Goal: Task Accomplishment & Management: Manage account settings

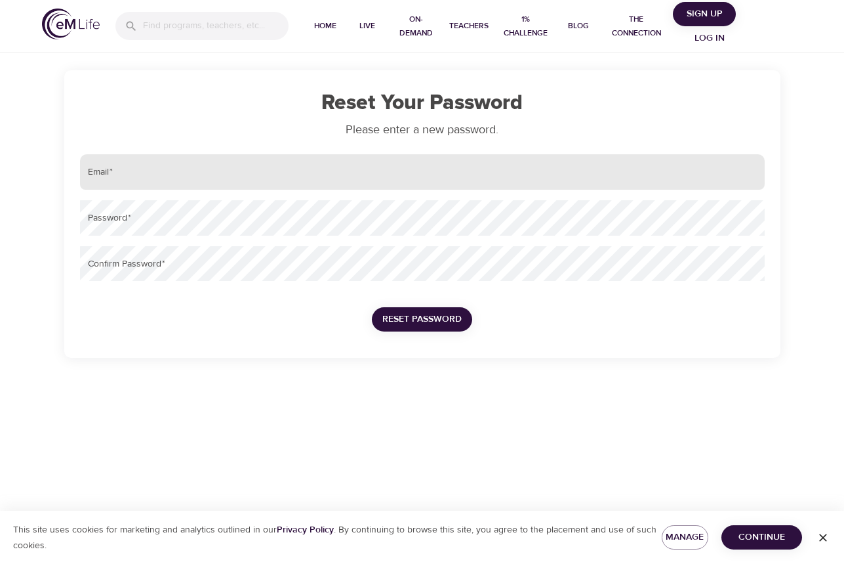
click at [106, 173] on input "email" at bounding box center [422, 171] width 685 height 35
type input "[EMAIL_ADDRESS][DOMAIN_NAME]"
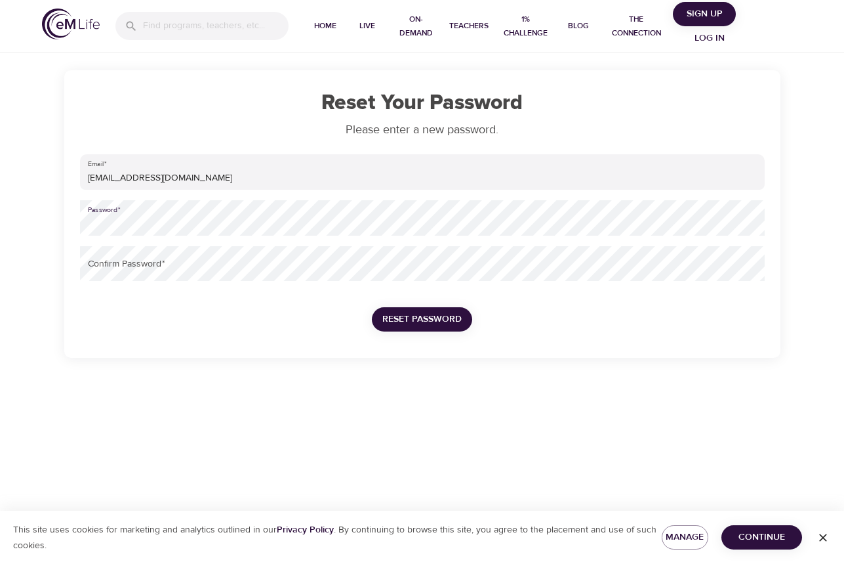
click at [11, 228] on div "Reset Your Password Please enter a new password. Email   * [EMAIL_ADDRESS][DOMA…" at bounding box center [422, 179] width 844 height 358
click at [382, 327] on button "Reset Password" at bounding box center [422, 319] width 100 height 24
click at [401, 314] on span "Reset Password" at bounding box center [422, 319] width 79 height 16
click at [425, 317] on span "Reset Password" at bounding box center [422, 319] width 79 height 16
click at [755, 535] on span "Continue" at bounding box center [762, 537] width 60 height 16
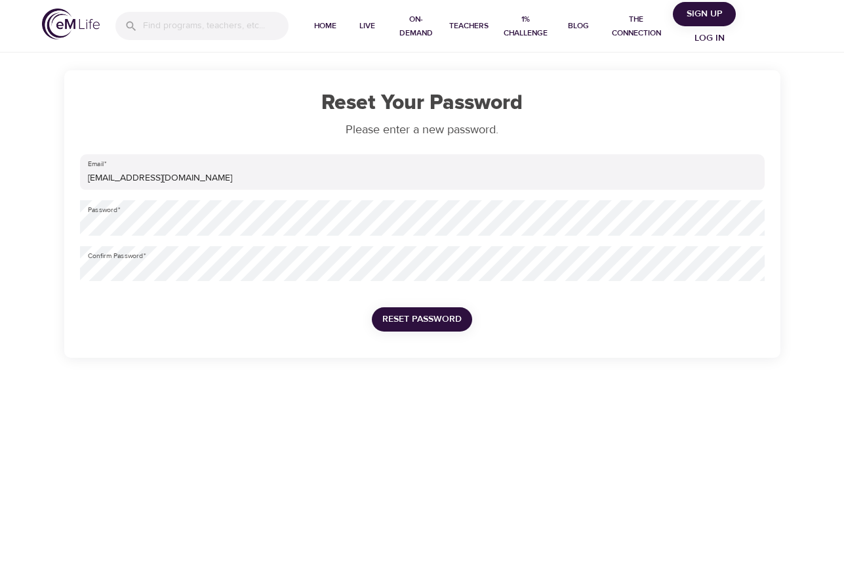
click at [710, 16] on span "Sign Up" at bounding box center [704, 14] width 52 height 16
